Goal: Information Seeking & Learning: Understand process/instructions

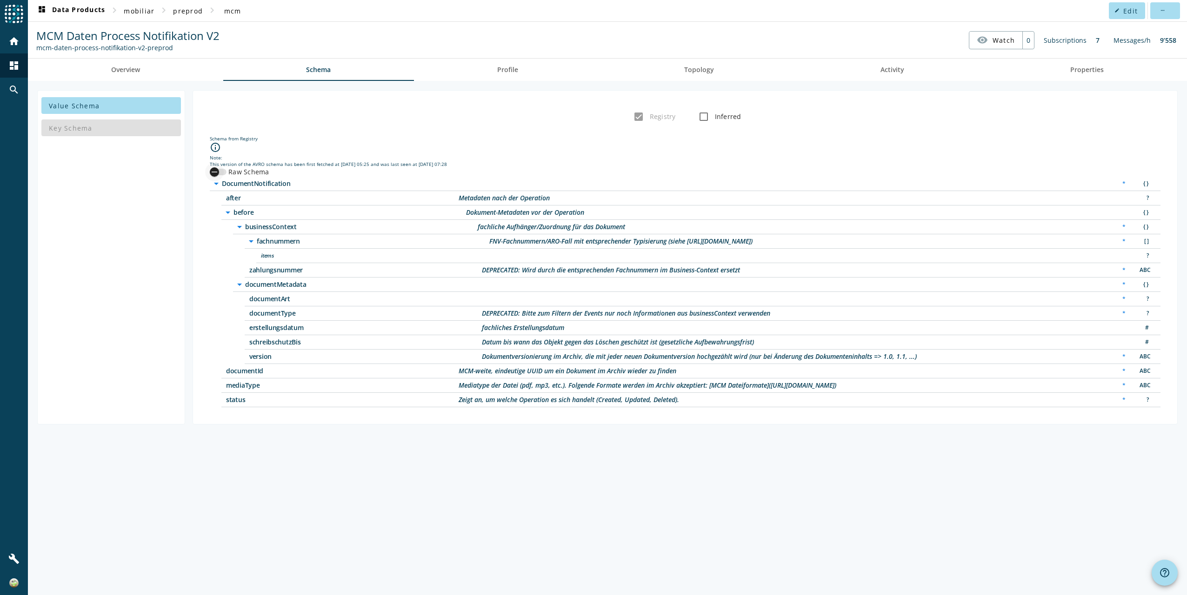
click at [215, 171] on icon "button" at bounding box center [214, 172] width 8 height 8
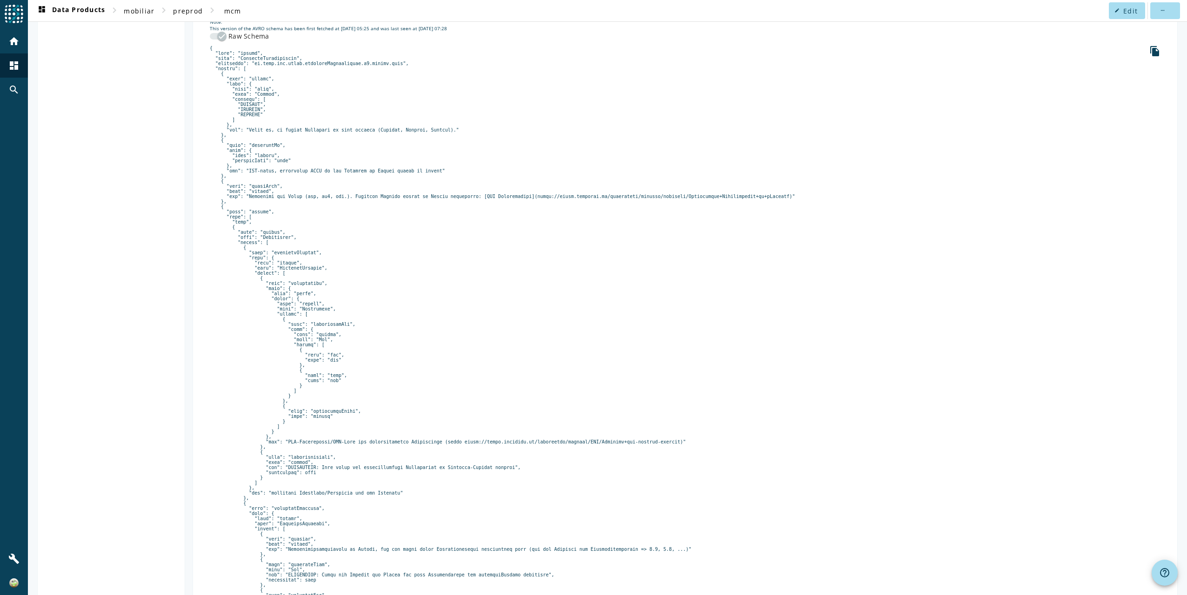
scroll to position [140, 0]
click at [320, 341] on pre at bounding box center [685, 436] width 951 height 788
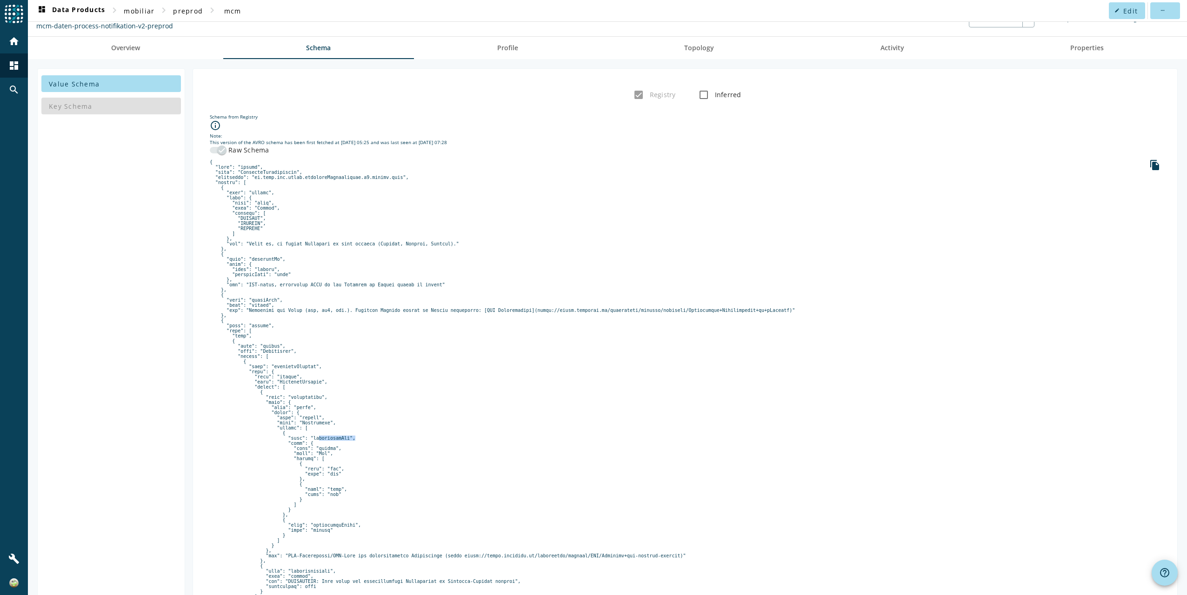
scroll to position [0, 0]
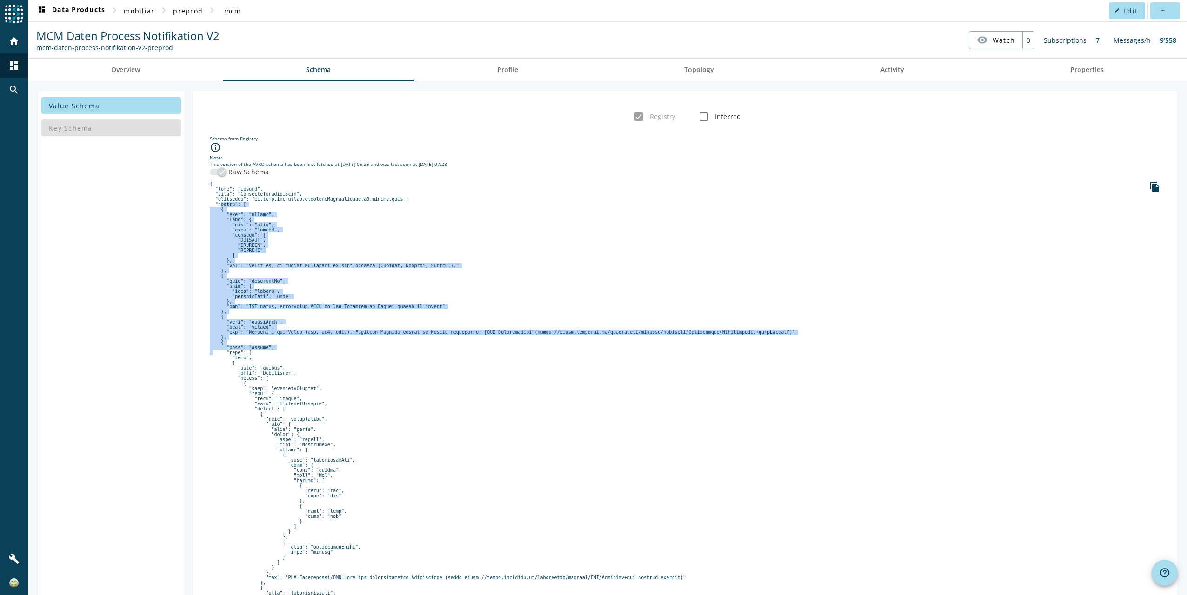
drag, startPoint x: 215, startPoint y: 202, endPoint x: 320, endPoint y: 362, distance: 191.4
click at [320, 362] on pre at bounding box center [685, 575] width 951 height 788
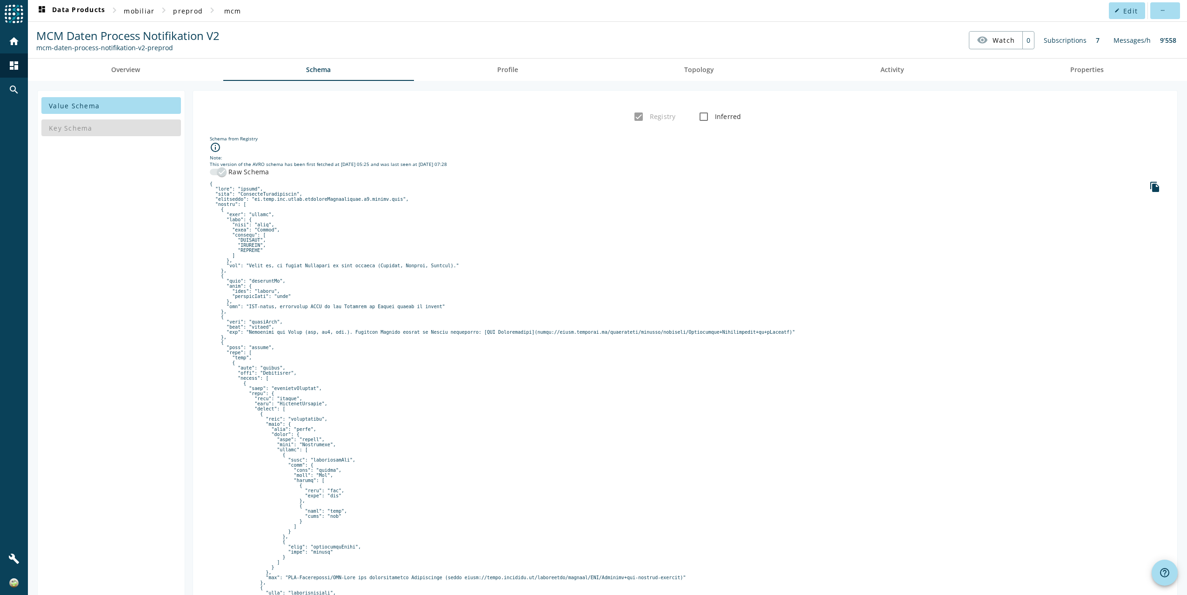
click at [311, 383] on pre at bounding box center [685, 575] width 951 height 788
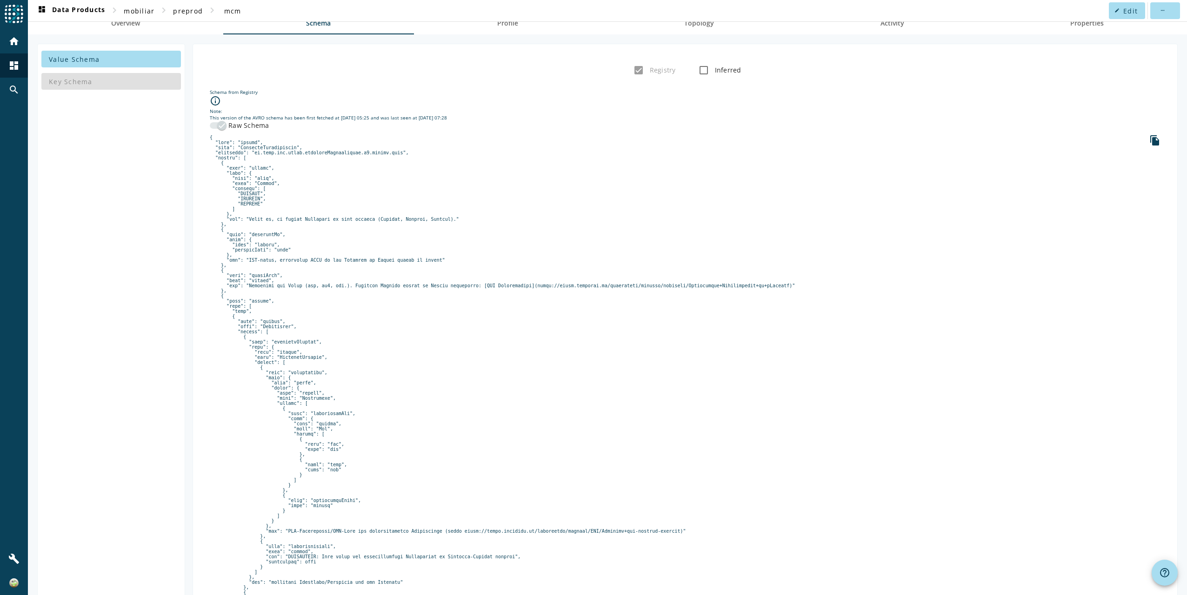
scroll to position [93, 0]
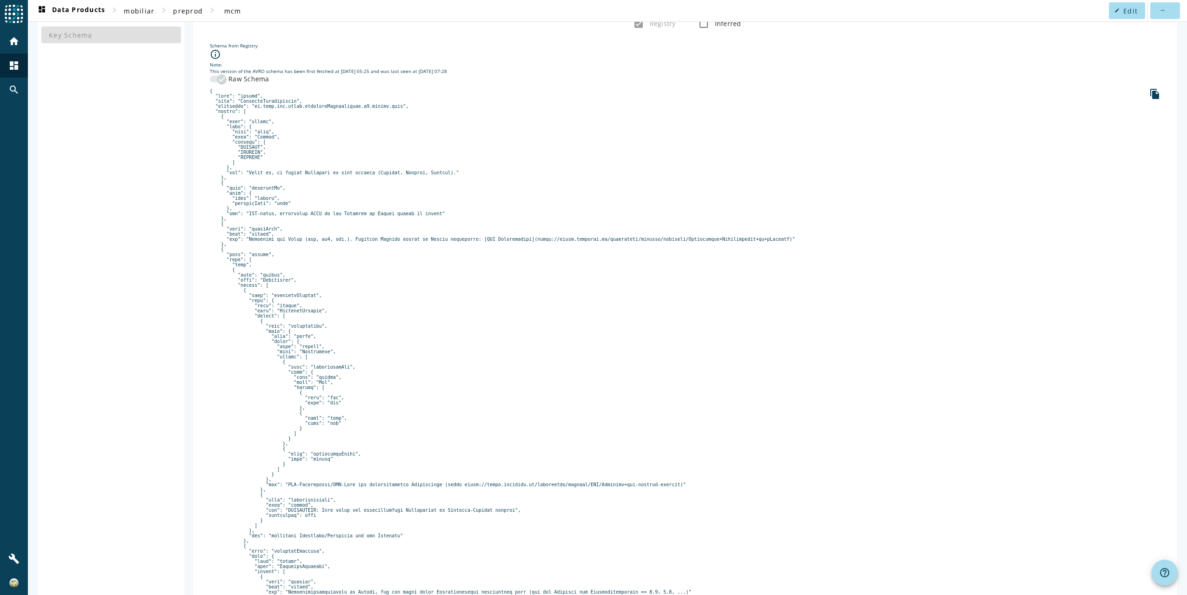
click at [282, 310] on pre at bounding box center [685, 482] width 951 height 788
click at [296, 346] on pre at bounding box center [685, 482] width 951 height 788
drag, startPoint x: 296, startPoint y: 346, endPoint x: 314, endPoint y: 389, distance: 46.9
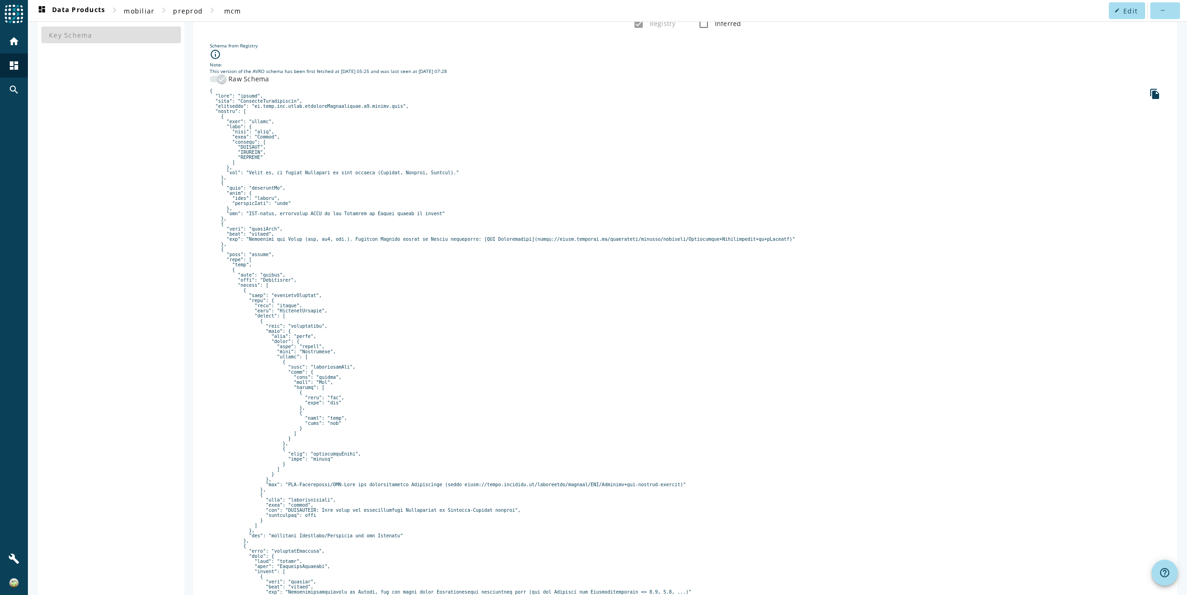
click at [314, 389] on pre at bounding box center [685, 482] width 951 height 788
drag, startPoint x: 285, startPoint y: 415, endPoint x: 311, endPoint y: 456, distance: 48.5
click at [311, 456] on pre at bounding box center [685, 482] width 951 height 788
click at [213, 78] on div "button" at bounding box center [222, 79] width 19 height 19
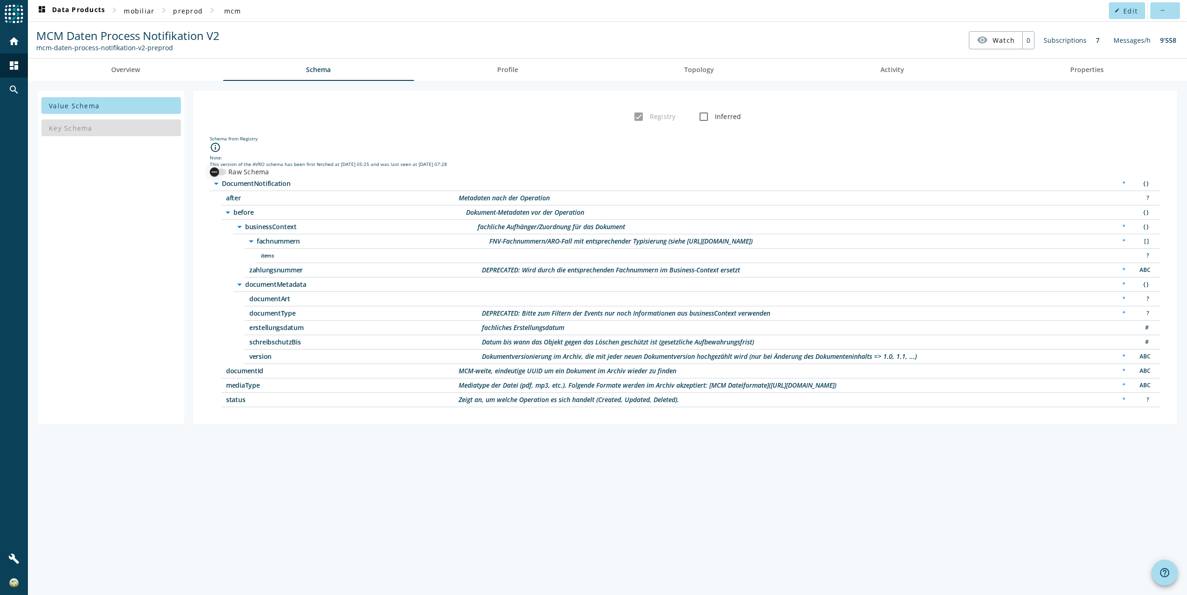
scroll to position [0, 0]
click at [272, 253] on span "items" at bounding box center [377, 256] width 233 height 7
click at [250, 236] on icon "arrow_drop_down" at bounding box center [251, 241] width 11 height 11
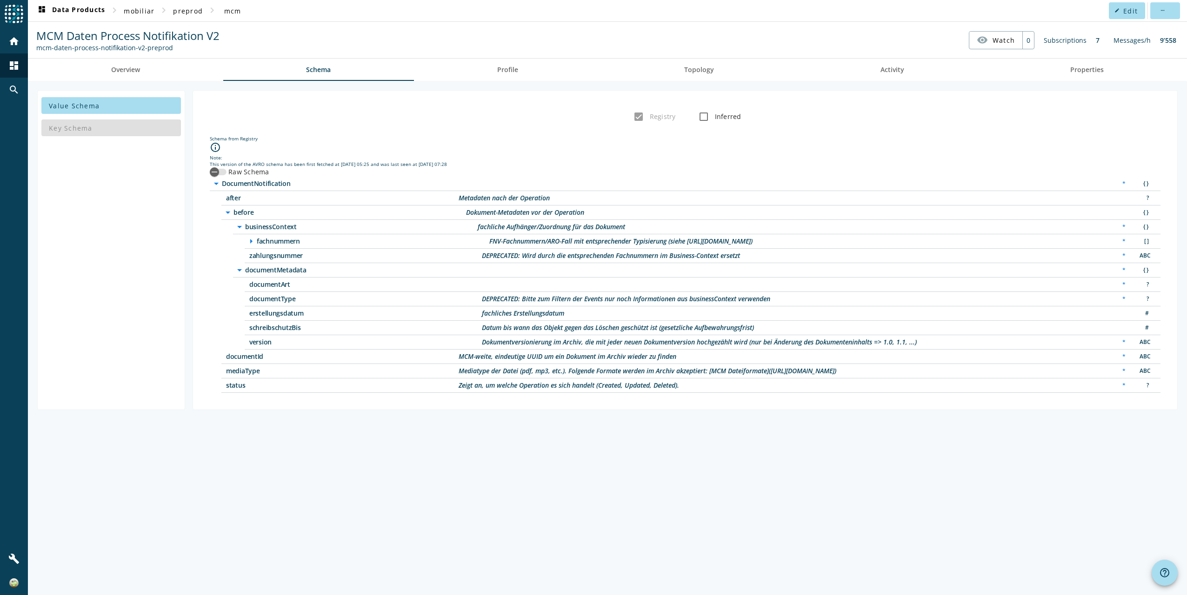
click at [250, 236] on icon "arrow_right" at bounding box center [251, 241] width 11 height 11
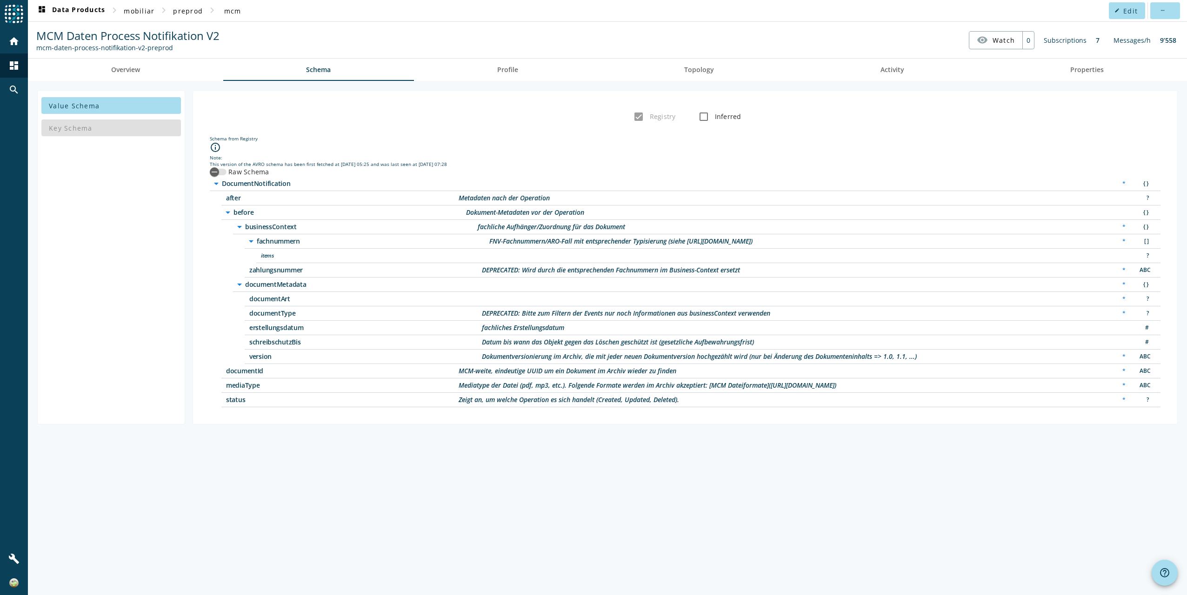
click at [264, 253] on span "items" at bounding box center [377, 256] width 233 height 7
drag, startPoint x: 264, startPoint y: 253, endPoint x: 223, endPoint y: 170, distance: 91.9
click at [223, 170] on div "button" at bounding box center [218, 172] width 17 height 7
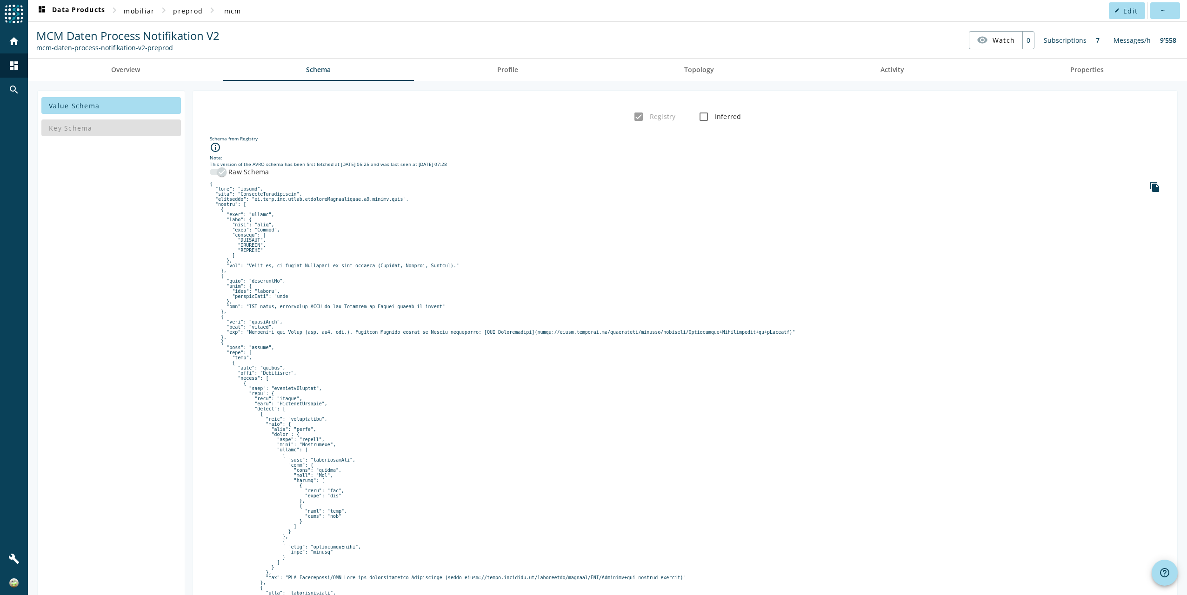
click at [360, 321] on pre at bounding box center [685, 575] width 951 height 788
click at [1141, 184] on pre at bounding box center [685, 575] width 951 height 788
click at [1149, 185] on icon "file_copy" at bounding box center [1154, 186] width 11 height 11
